Goal: Find specific page/section

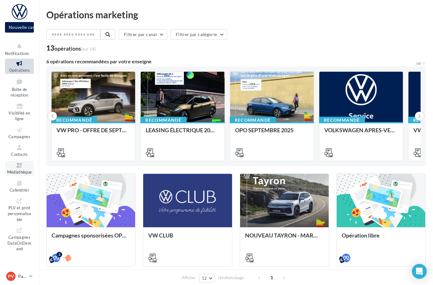
click at [28, 170] on span "Médiathèque" at bounding box center [19, 172] width 25 height 5
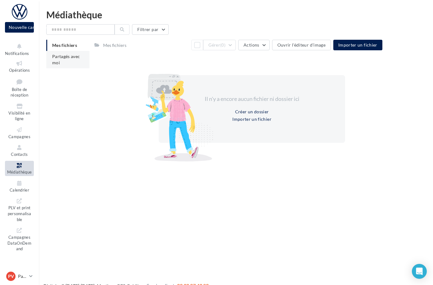
click at [80, 57] on span "Partagés avec moi" at bounding box center [66, 60] width 28 height 12
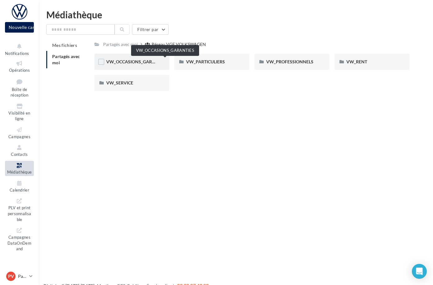
click at [157, 62] on span "VW_OCCASIONS_GARANTIES" at bounding box center [136, 61] width 61 height 5
click at [152, 63] on span "DOCS COMMERCIAUX" at bounding box center [129, 61] width 46 height 5
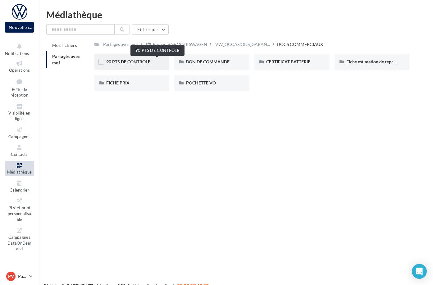
click at [150, 62] on span "90 PTS DE CONTRÔLE" at bounding box center [128, 61] width 44 height 5
